Goal: Task Accomplishment & Management: Use online tool/utility

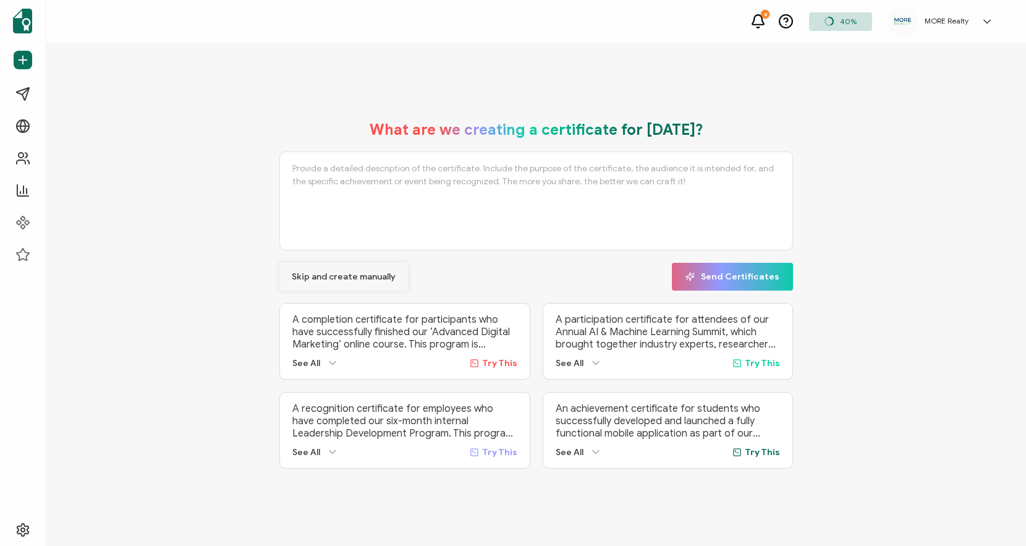
click at [363, 273] on span "Skip and create manually" at bounding box center [344, 277] width 104 height 9
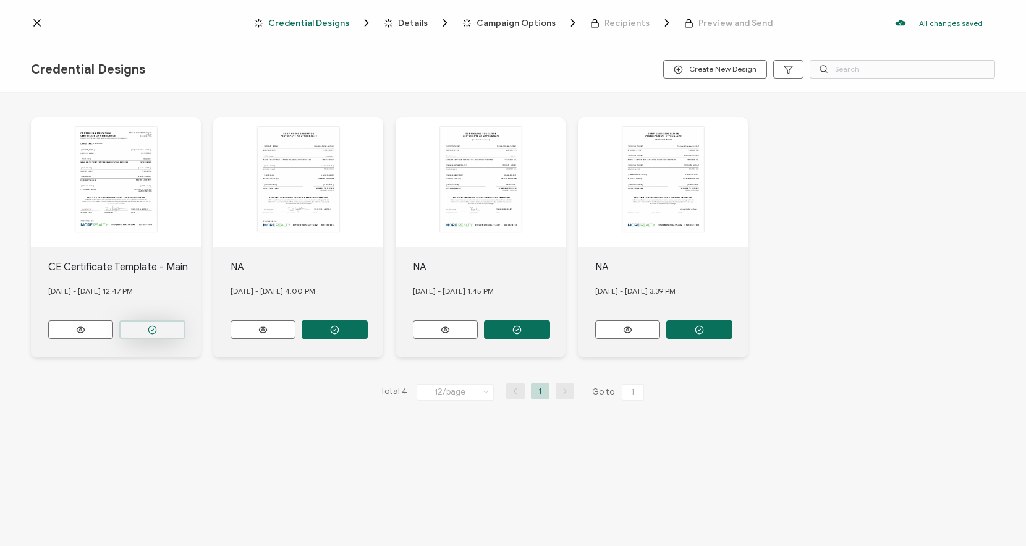
click at [148, 328] on circle "button" at bounding box center [152, 330] width 8 height 8
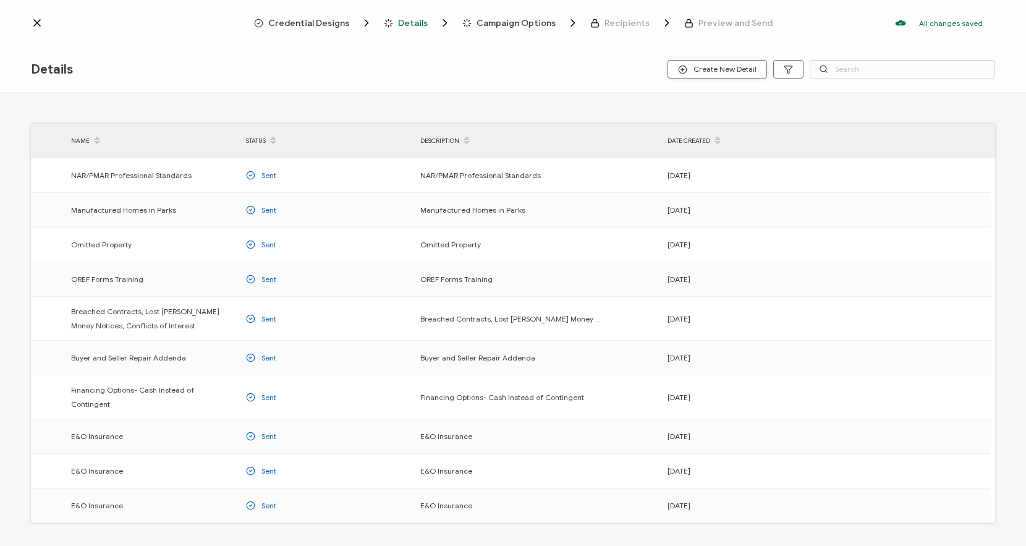
click at [721, 62] on button "Create New Detail" at bounding box center [716, 69] width 99 height 19
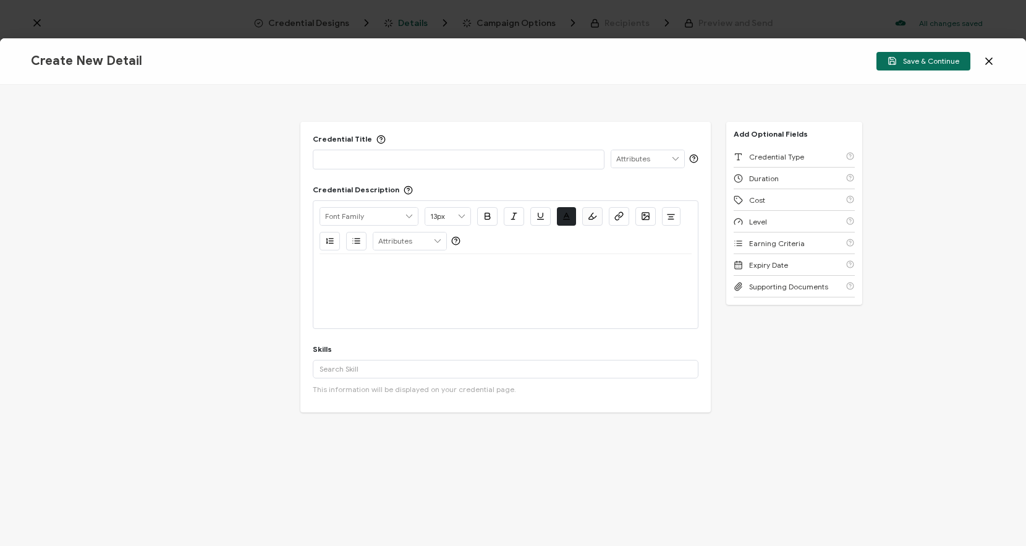
click at [409, 159] on p at bounding box center [459, 159] width 278 height 12
click at [487, 283] on div at bounding box center [506, 269] width 372 height 30
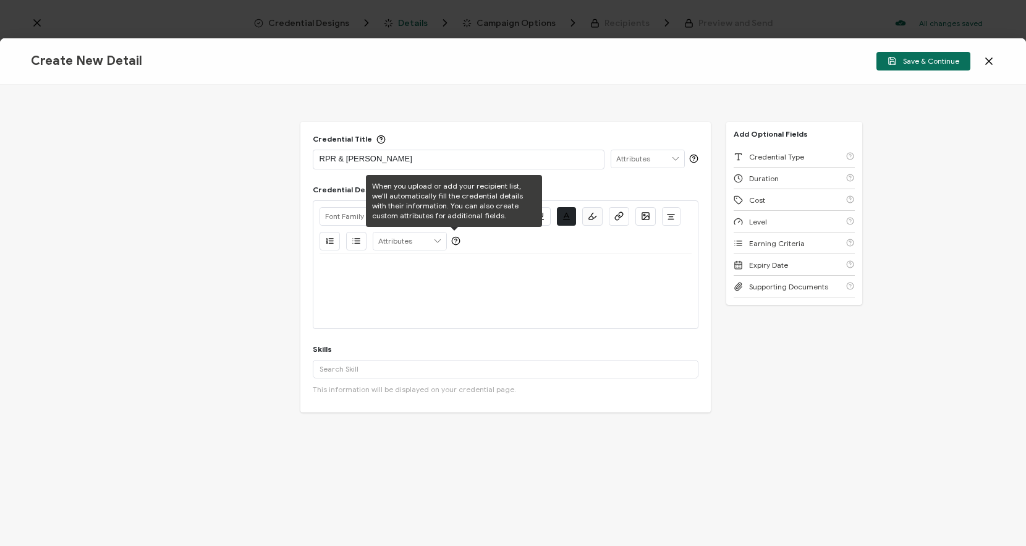
click at [426, 151] on div "RPR & [PERSON_NAME]" at bounding box center [459, 158] width 278 height 17
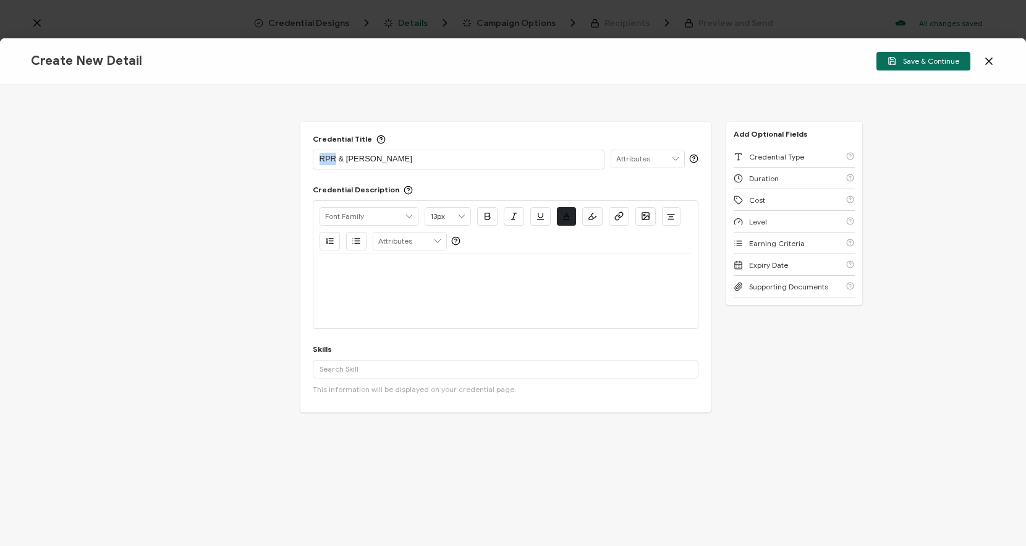
click at [426, 151] on div "RPR & [PERSON_NAME]" at bounding box center [459, 158] width 278 height 17
copy p "RPR & [PERSON_NAME]"
click at [434, 317] on div at bounding box center [506, 291] width 372 height 74
click at [428, 309] on div at bounding box center [506, 291] width 372 height 74
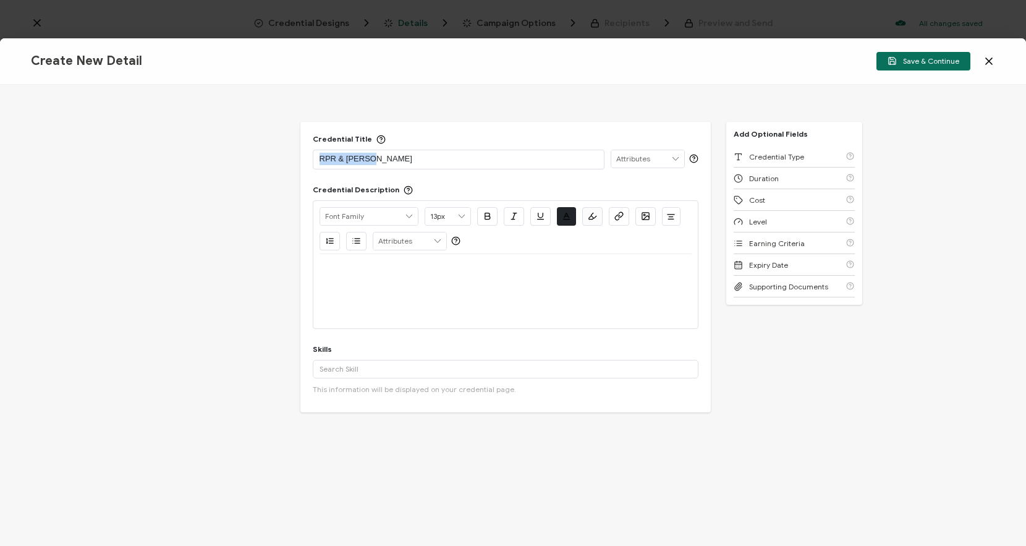
click at [426, 290] on div at bounding box center [506, 291] width 372 height 74
click at [423, 279] on div at bounding box center [506, 269] width 372 height 30
